Goal: Communication & Community: Ask a question

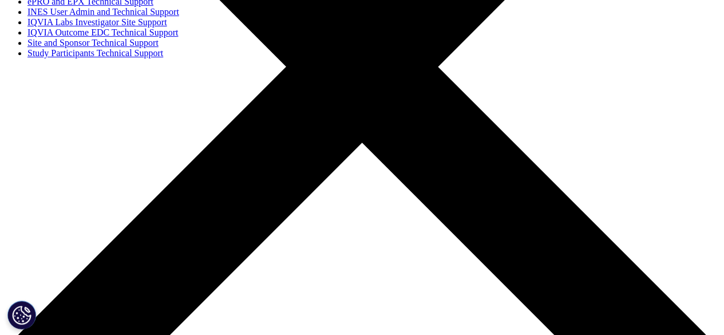
scroll to position [293, 0]
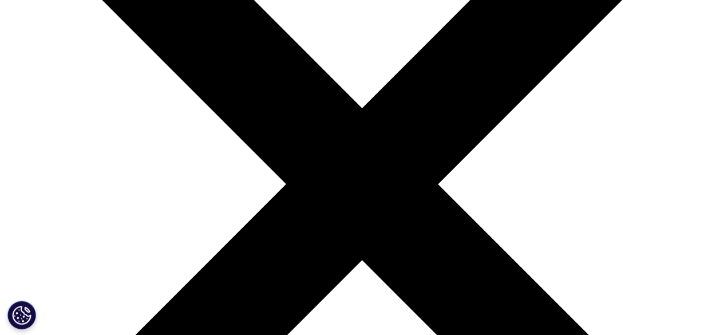
scroll to position [207, 0]
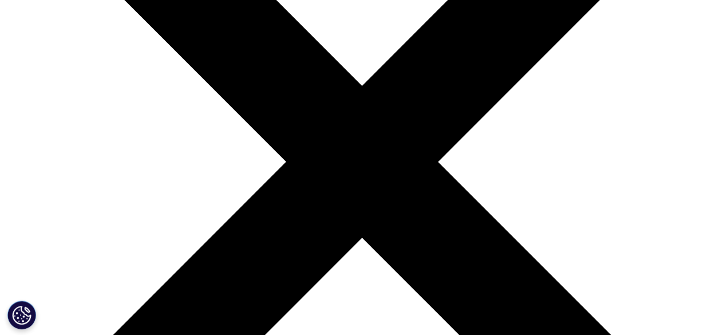
scroll to position [209, 0]
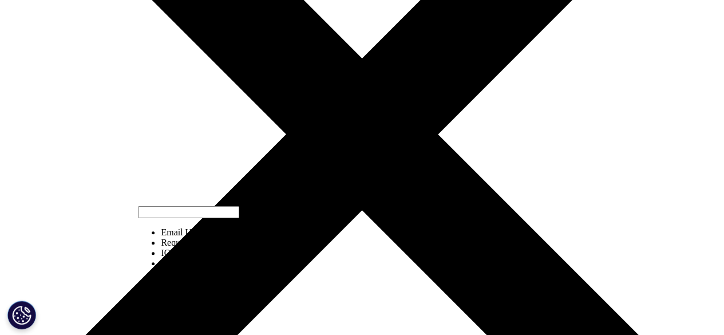
scroll to position [237, 0]
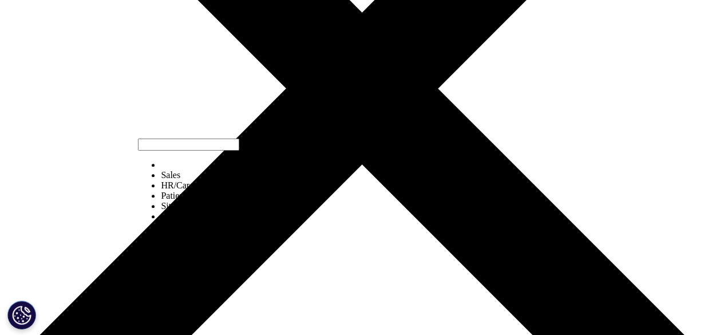
scroll to position [271, 0]
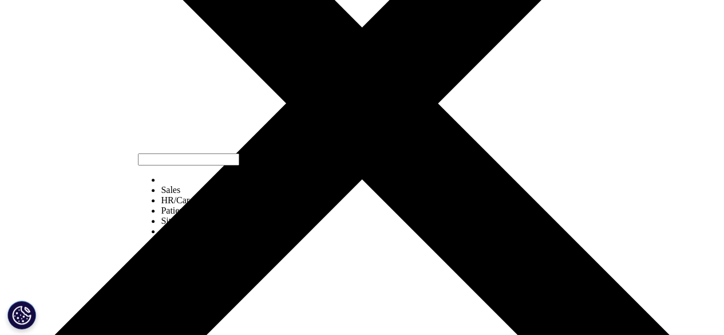
select select "HR/Career"
type input "[PERSON_NAME]"
type input "Chavan"
type input "08928222859"
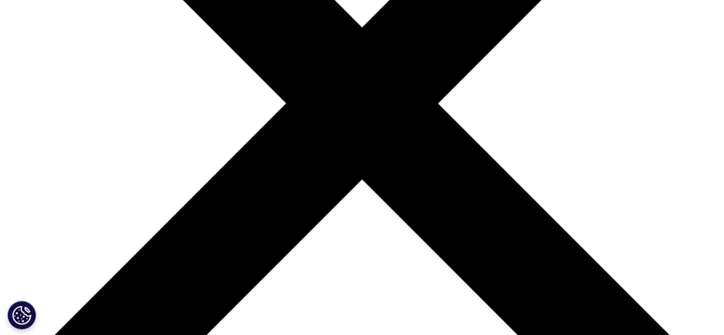
select select "[GEOGRAPHIC_DATA]"
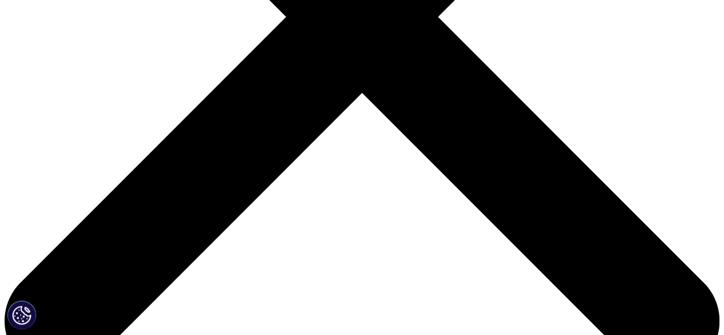
scroll to position [357, 0]
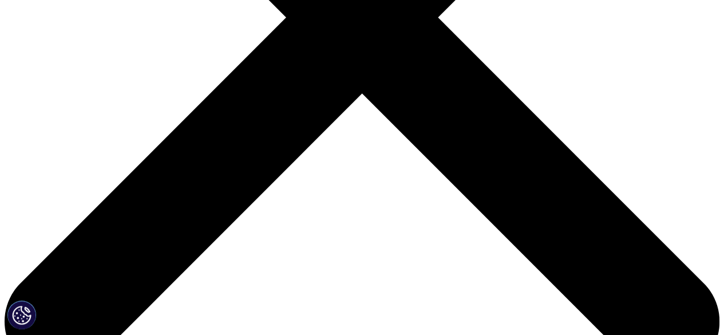
type input "HR Executive"
type input "R"
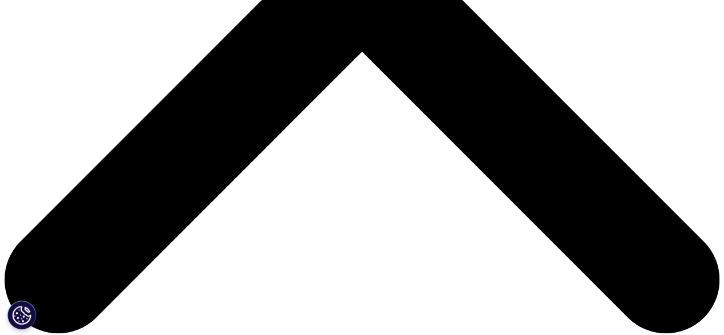
scroll to position [388, 0]
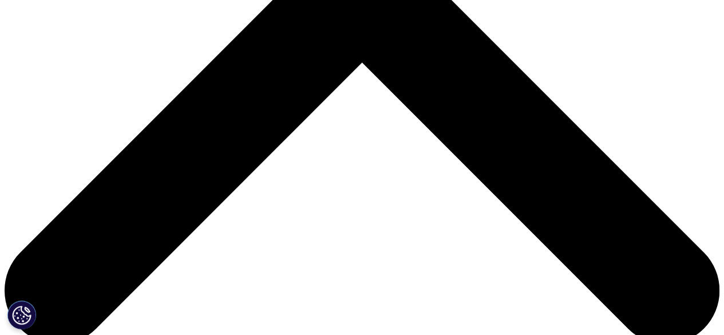
type input "Talent corner HR services"
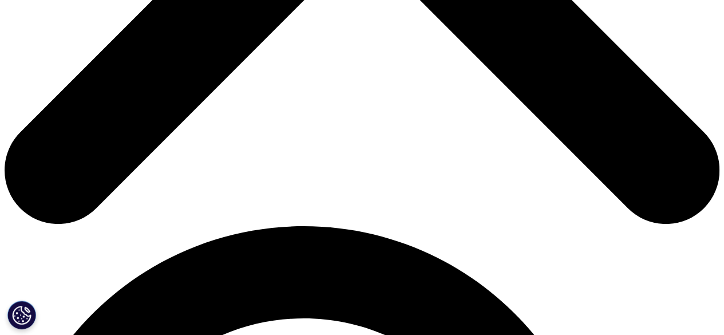
scroll to position [512, 0]
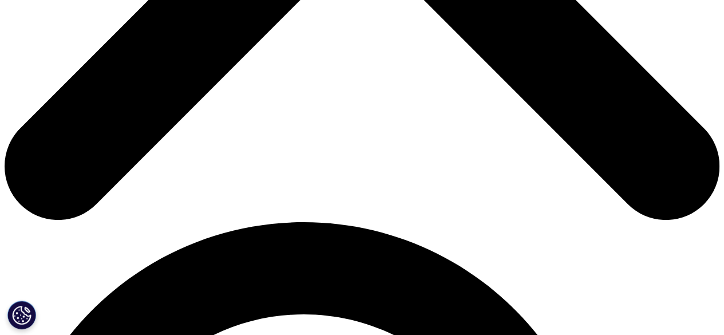
type input "[PERSON_NAME][EMAIL_ADDRESS][DOMAIN_NAME]"
paste textarea "Dear [Recipient’s Name], I hope this message finds you well. I am reaching out …"
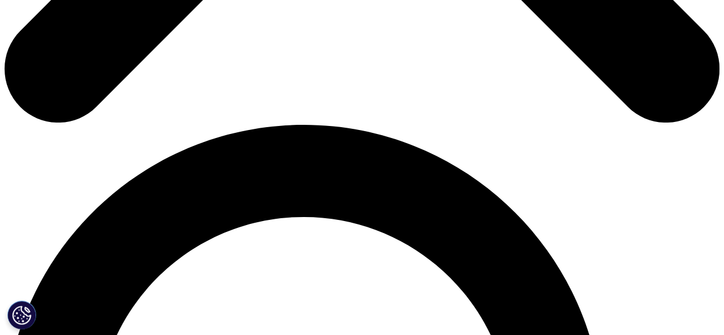
scroll to position [610, 0]
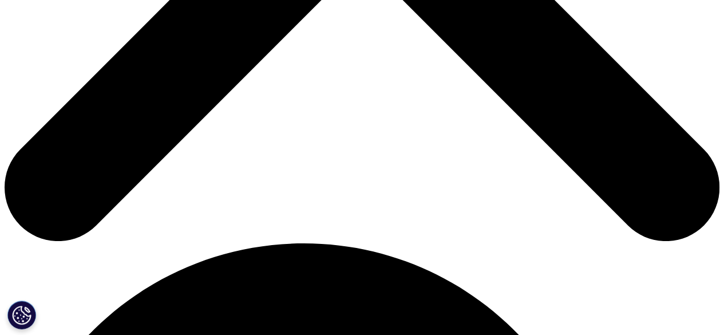
scroll to position [501, 0]
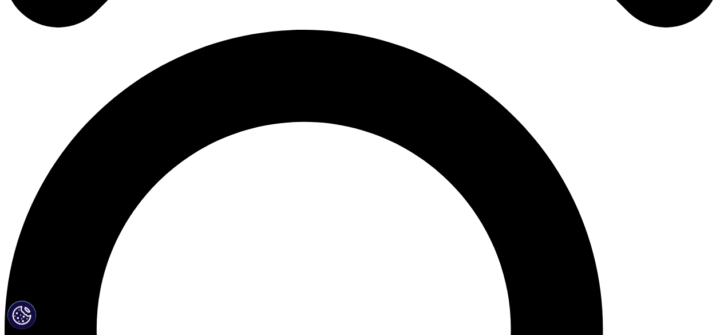
scroll to position [704, 0]
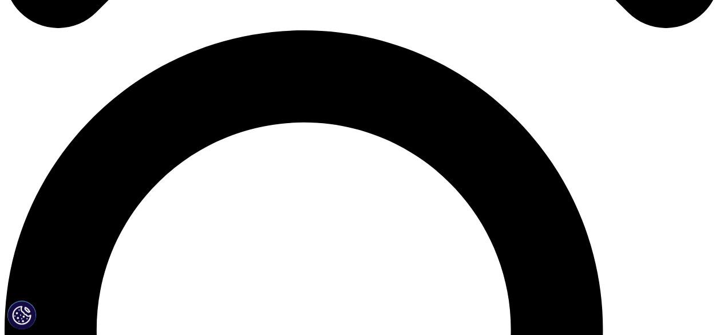
type textarea "Dear Sir/Madam, I hope this message finds you well. I am reaching out to check …"
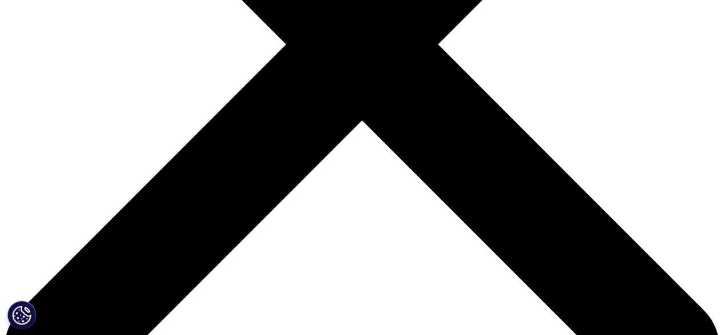
scroll to position [335, 0]
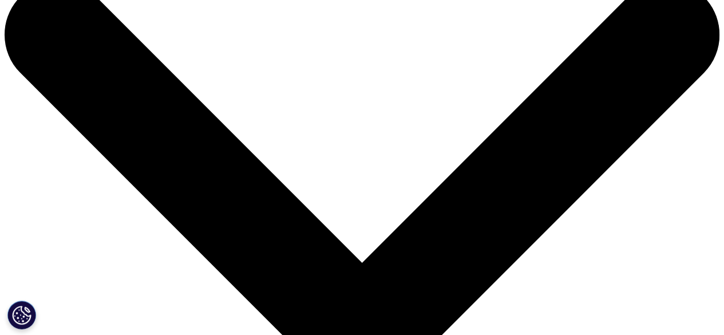
scroll to position [44, 0]
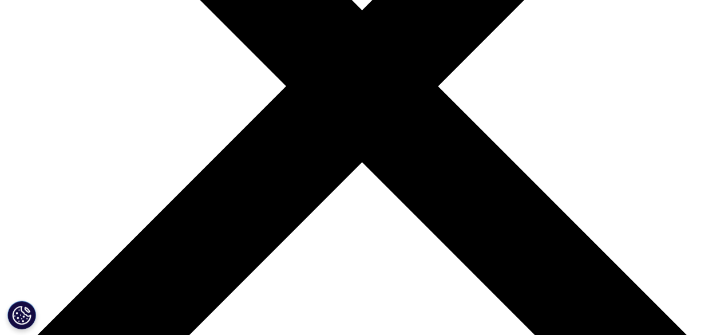
scroll to position [289, 0]
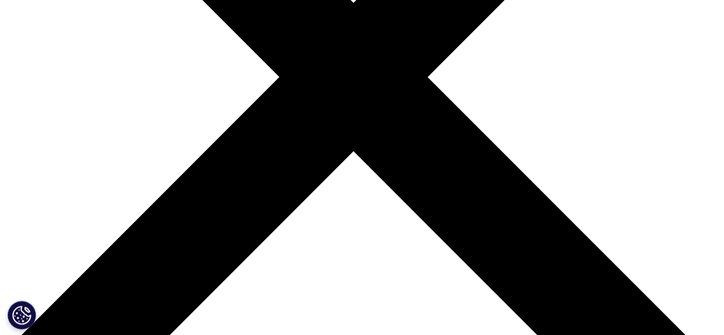
scroll to position [14, 0]
select select "Other"
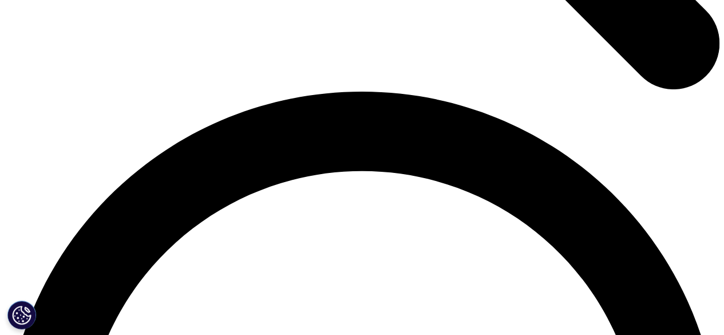
scroll to position [1363, 0]
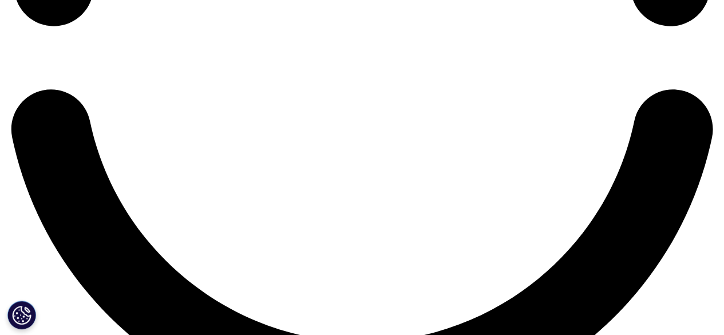
scroll to position [1747, 0]
